Goal: Check status: Check status

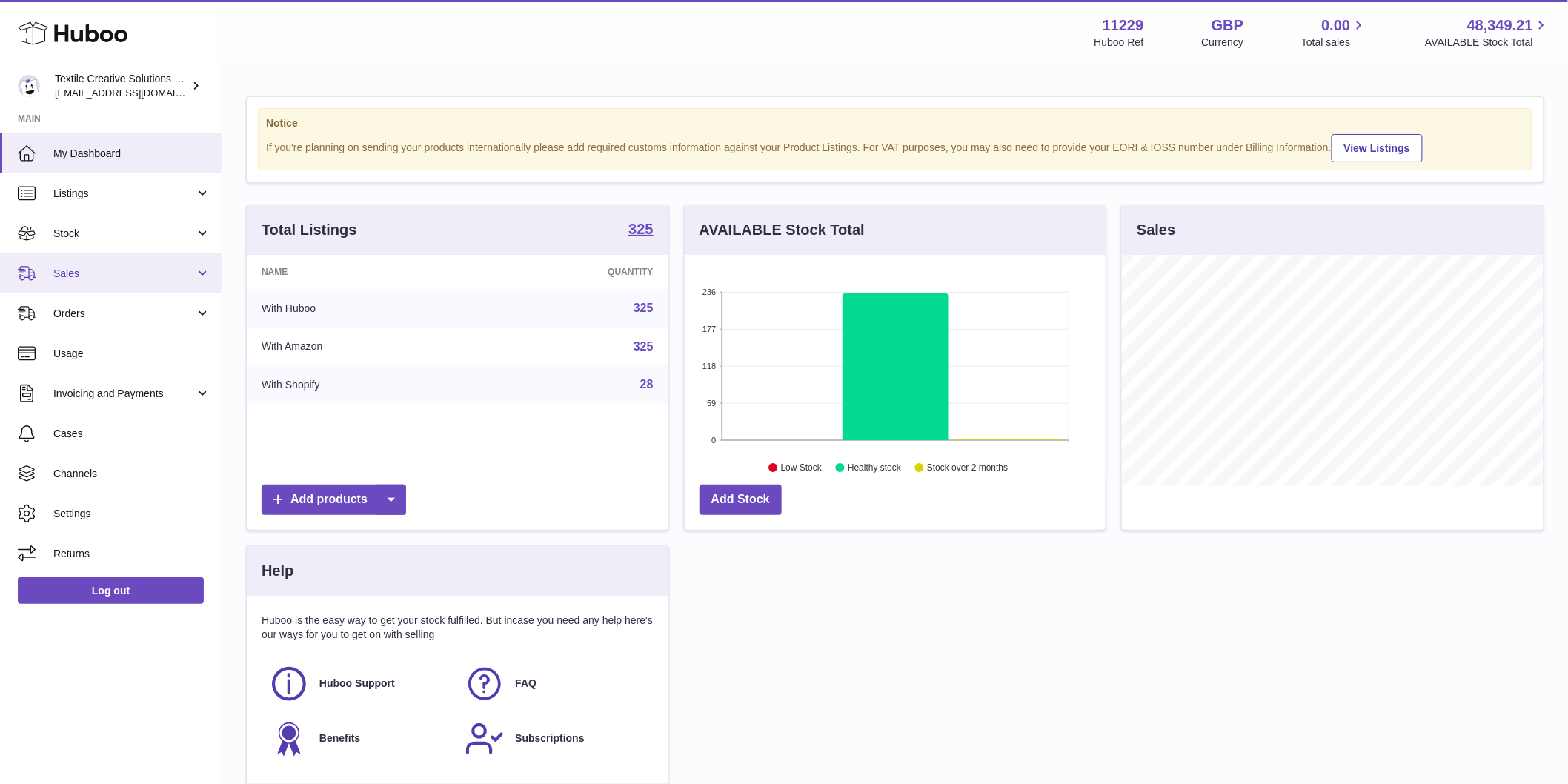
click at [107, 267] on span "Sales" at bounding box center [123, 274] width 142 height 14
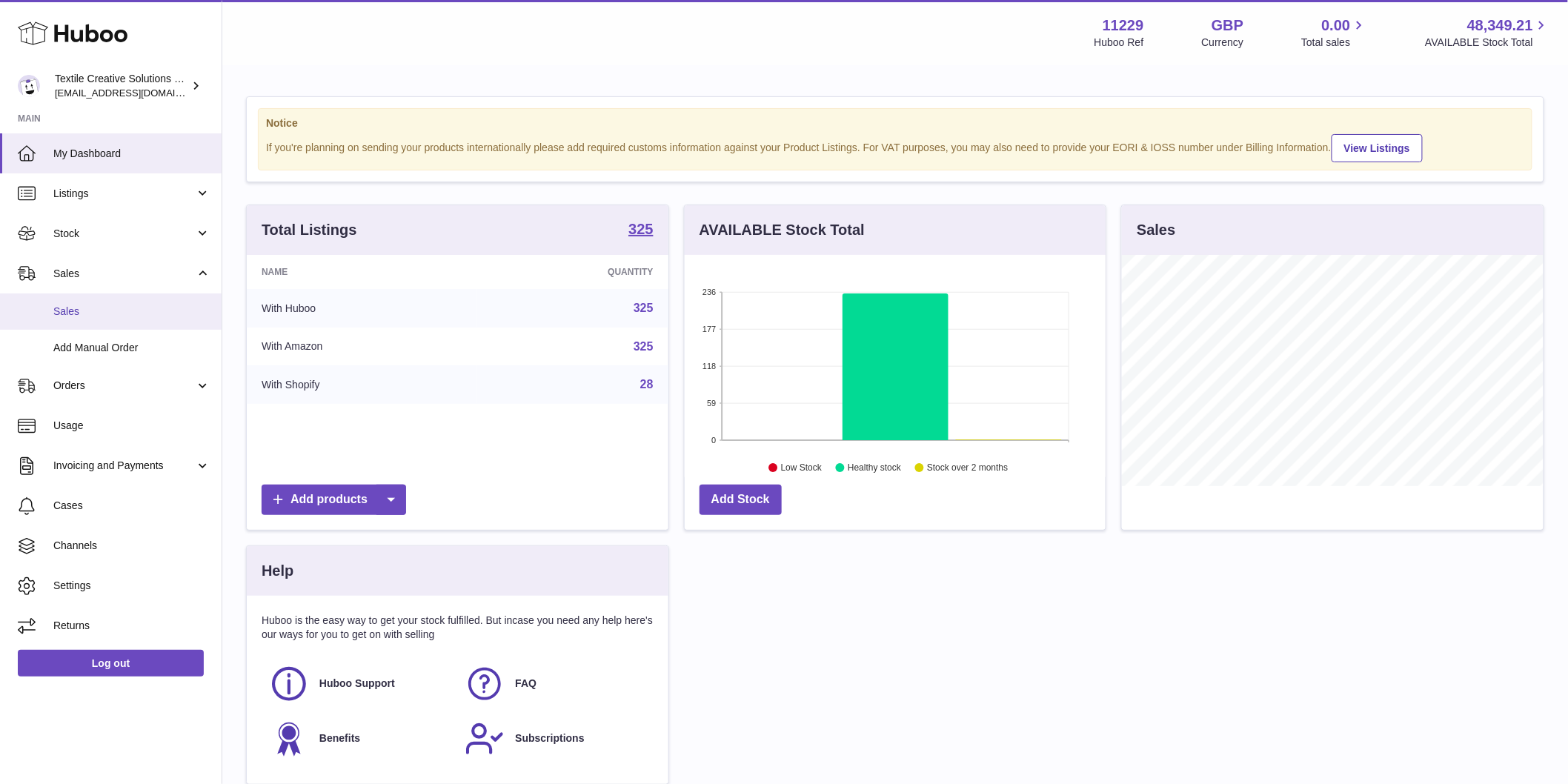
click at [101, 303] on link "Sales" at bounding box center [111, 311] width 222 height 37
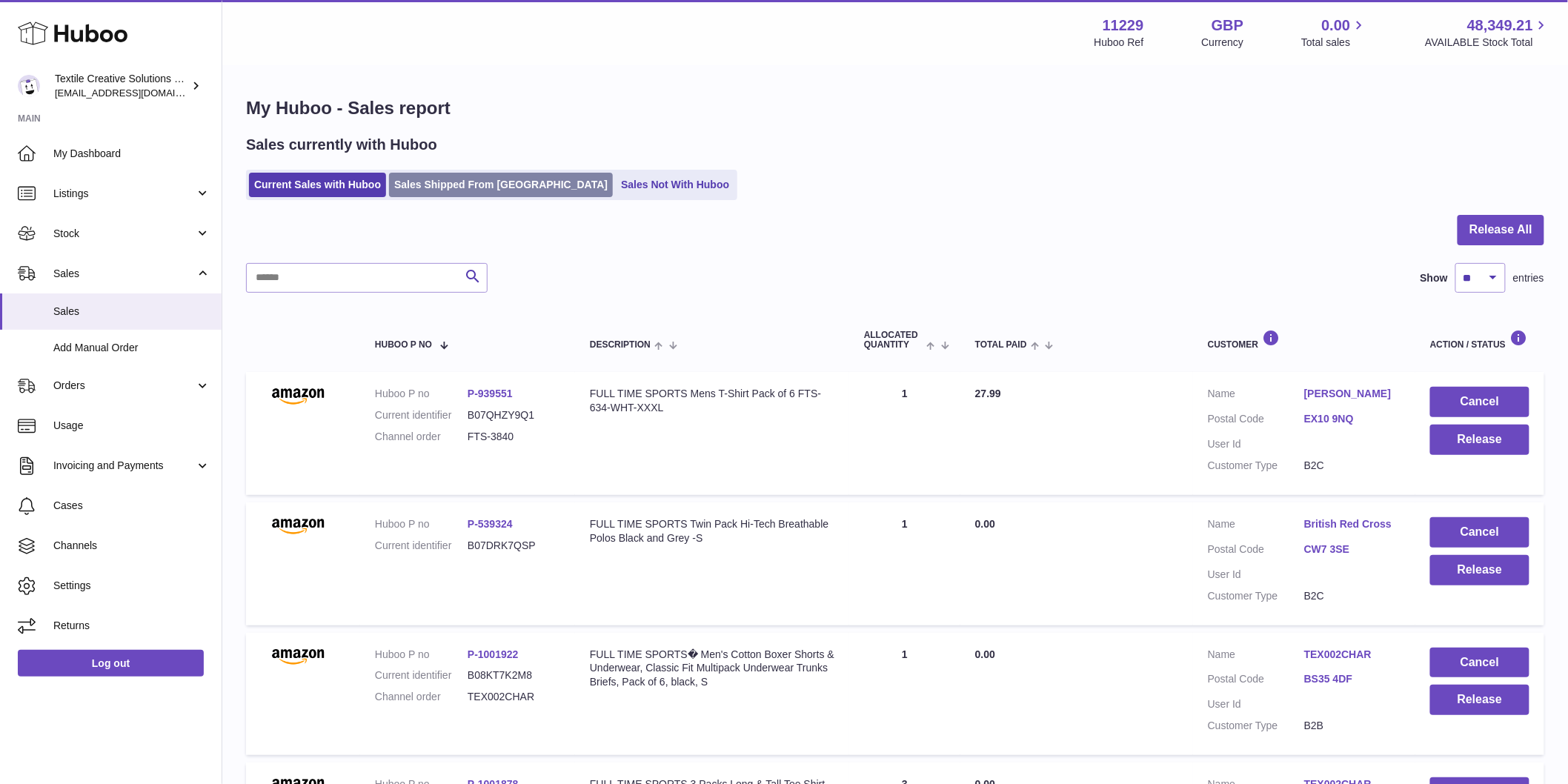
click at [463, 180] on link "Sales Shipped From [GEOGRAPHIC_DATA]" at bounding box center [501, 184] width 224 height 24
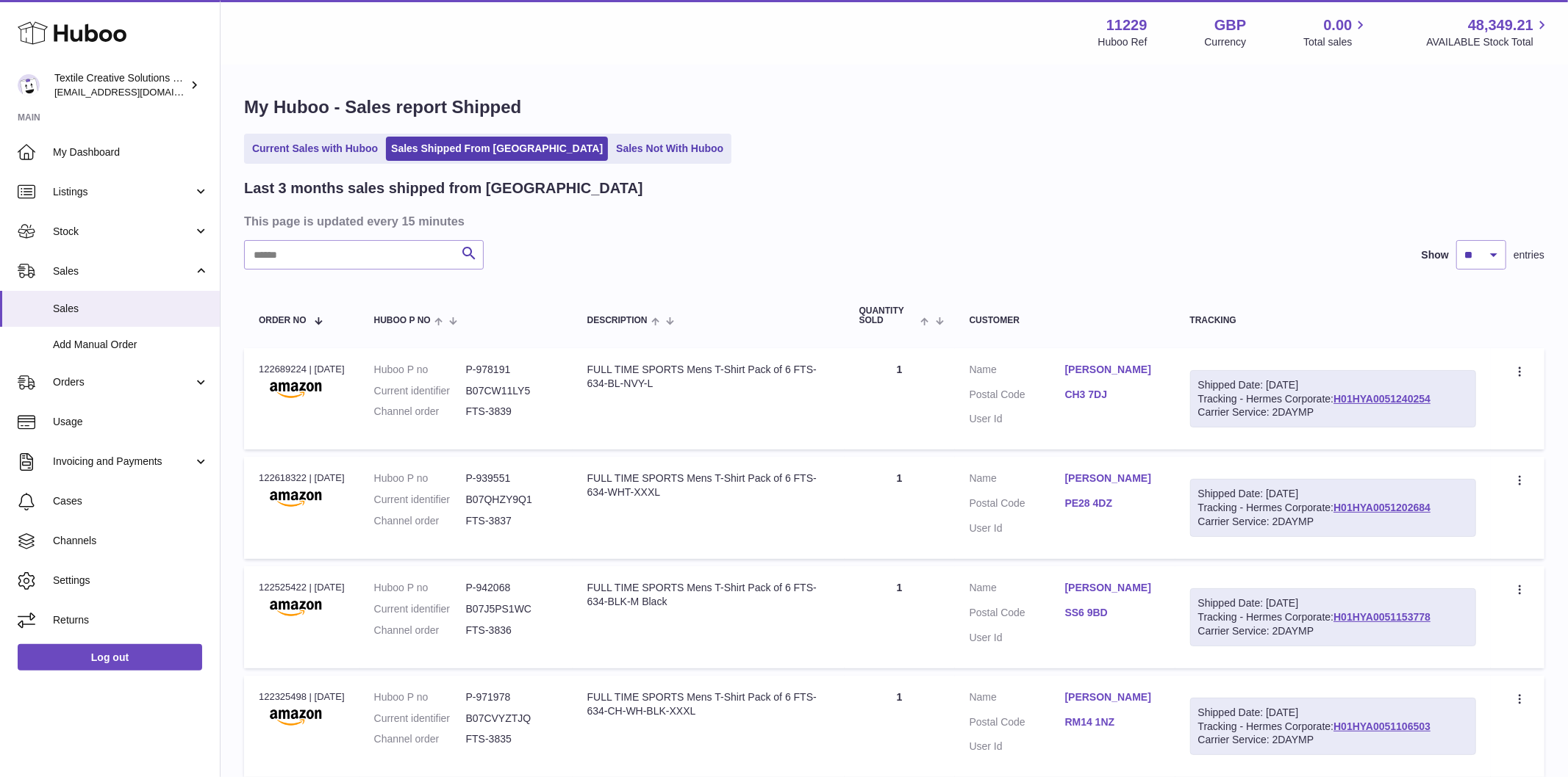
click at [620, 151] on div "Menu Huboo 11229 Huboo Ref GBP Currency 0.00 Total sales 48,349.21 AVAILABLE St…" at bounding box center [894, 752] width 1347 height 1505
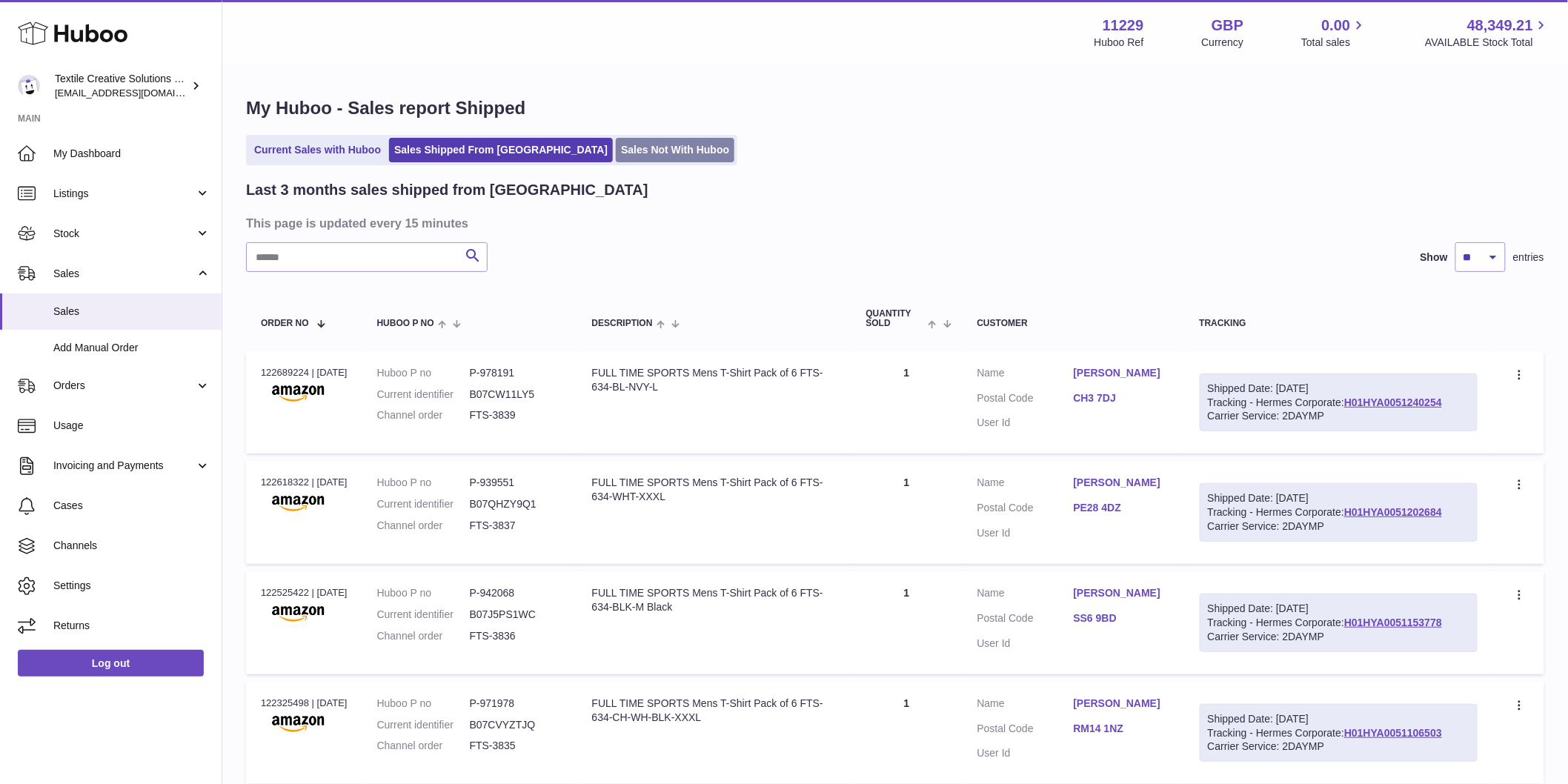
click at [620, 141] on link "Sales Not With Huboo" at bounding box center [675, 149] width 119 height 24
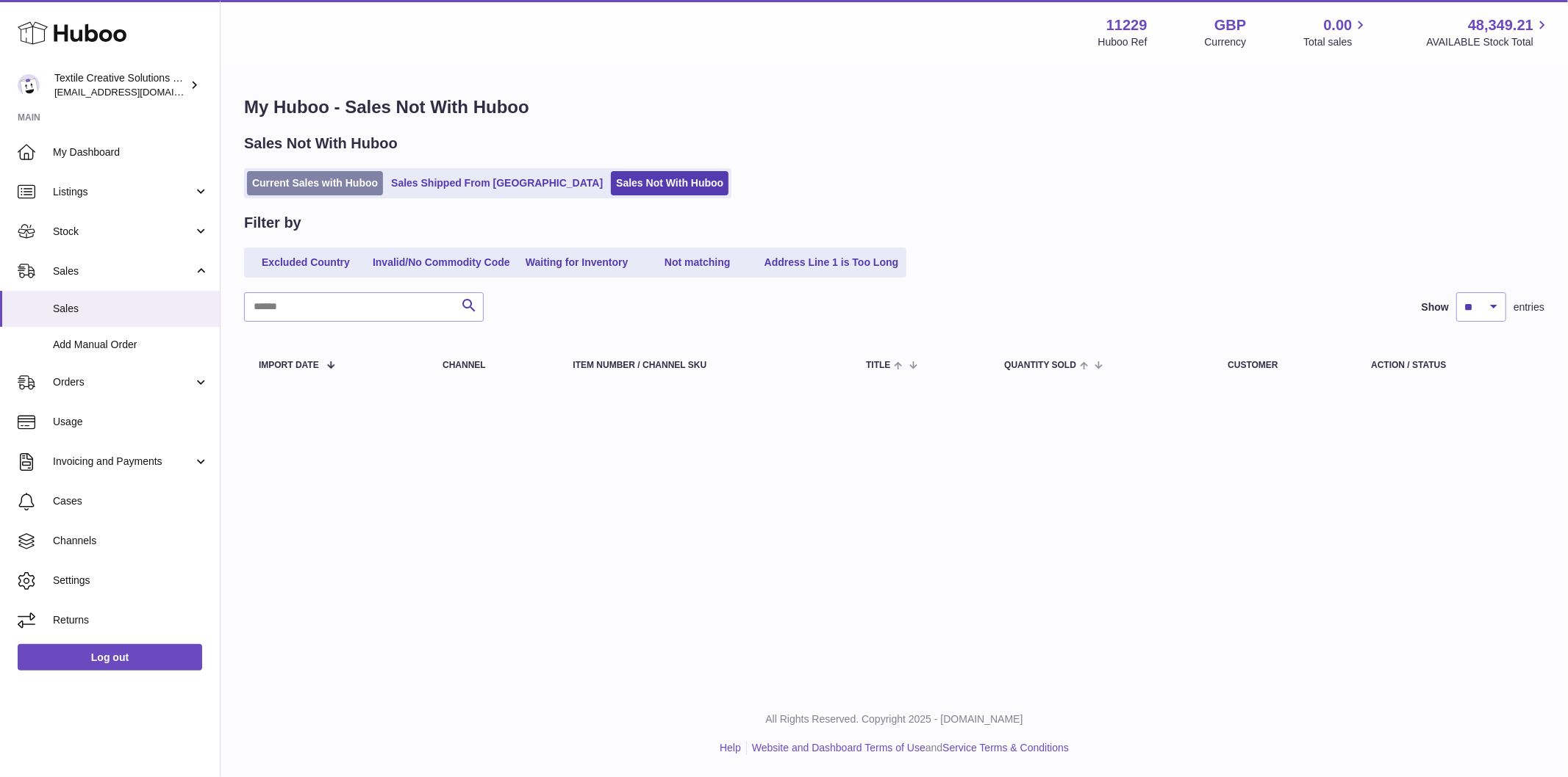
click at [335, 189] on link "Current Sales with Huboo" at bounding box center [315, 183] width 136 height 24
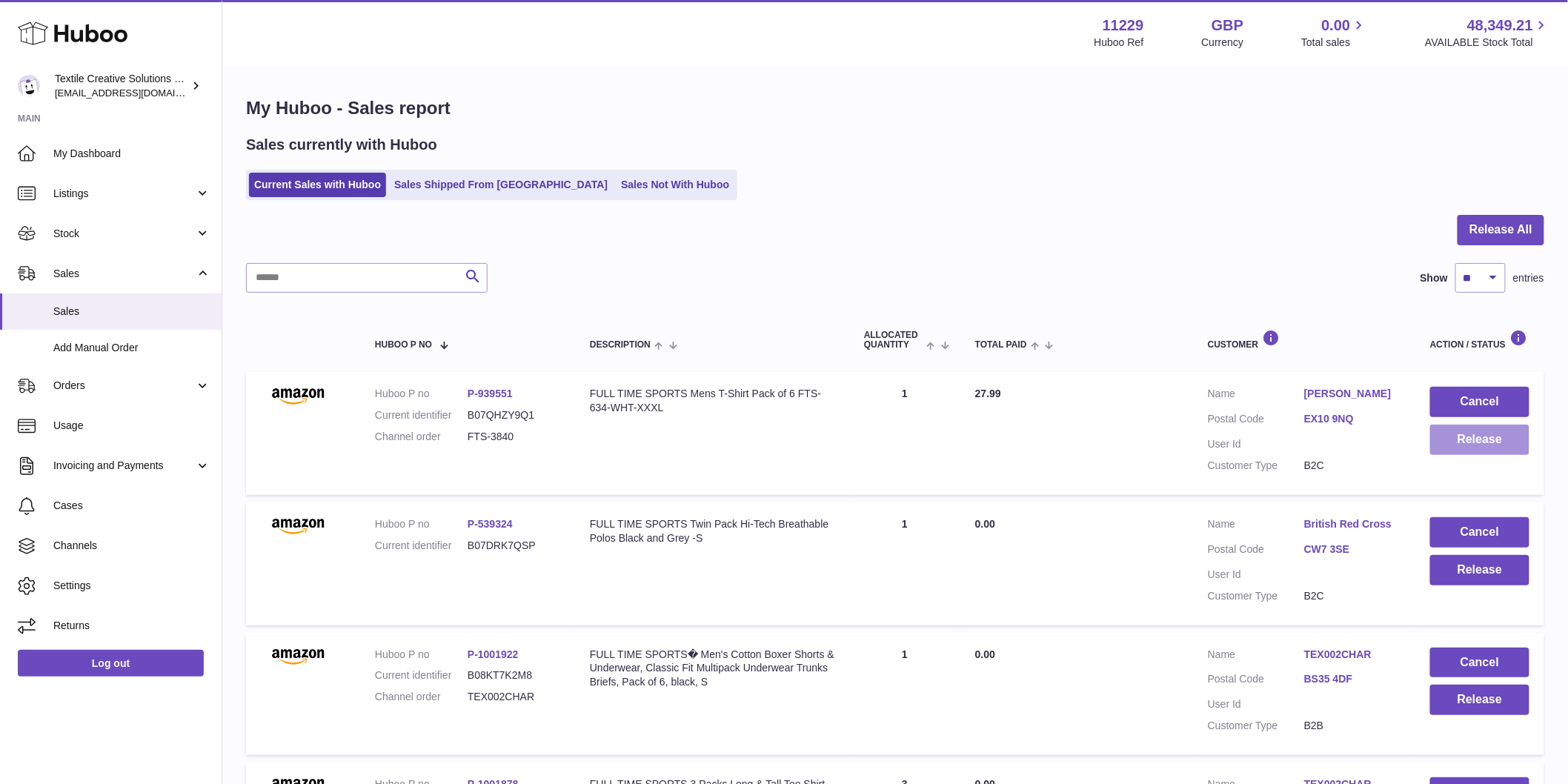
click at [1477, 447] on button "Release" at bounding box center [1479, 441] width 99 height 31
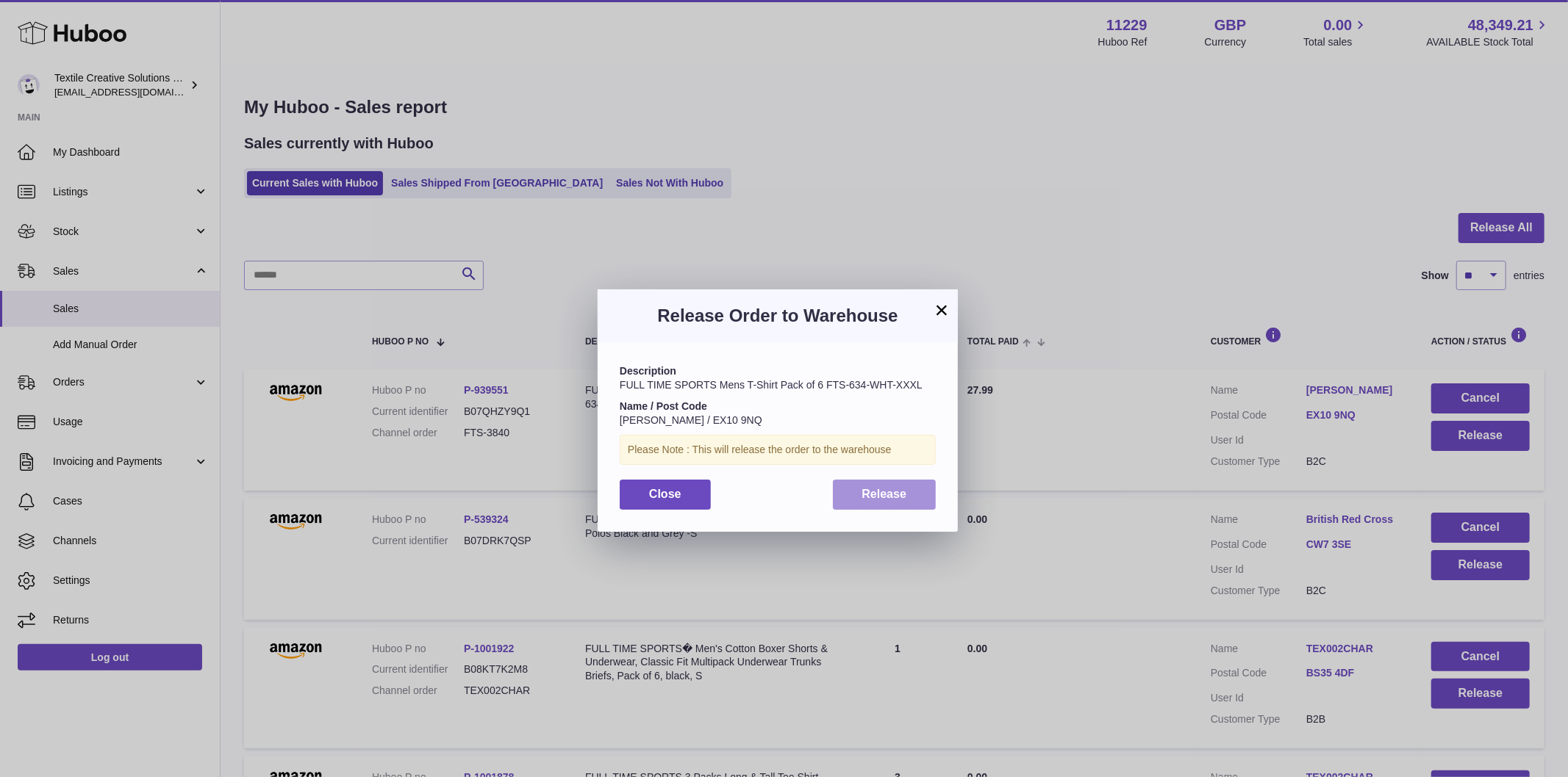
click at [919, 488] on button "Release" at bounding box center [884, 495] width 103 height 31
